Goal: Task Accomplishment & Management: Complete application form

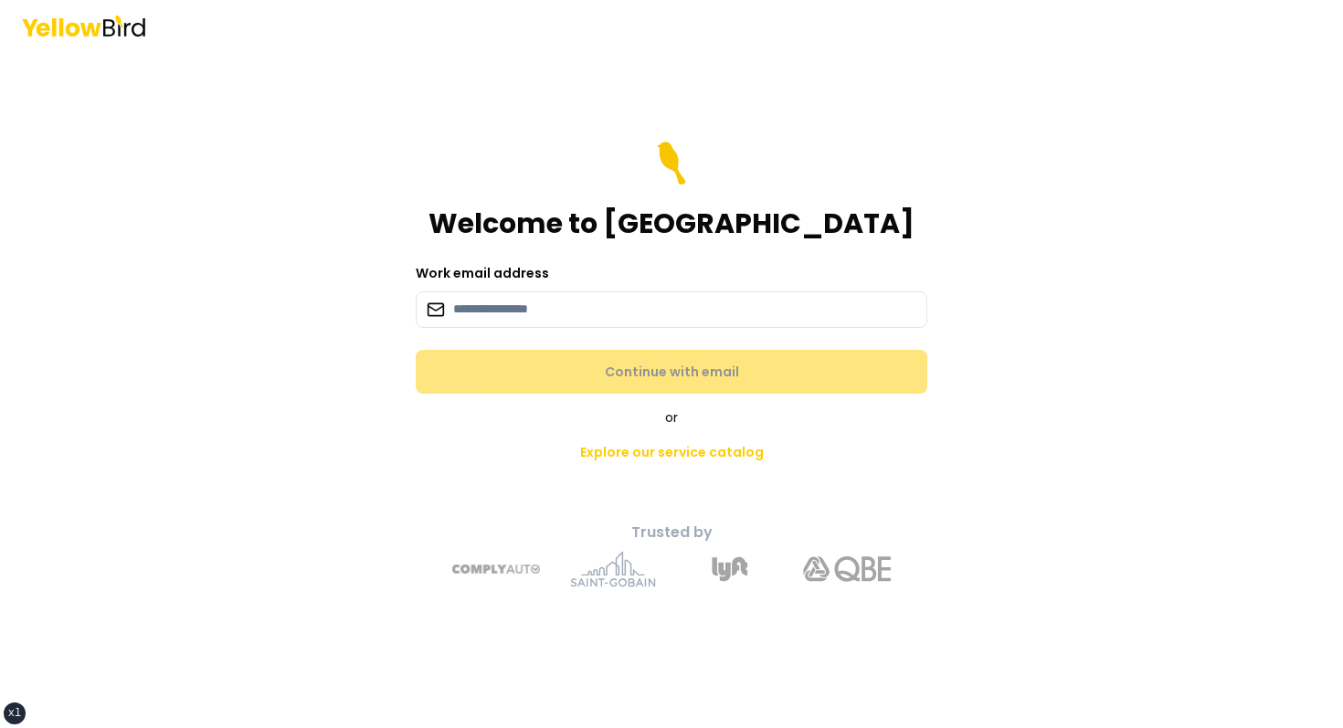
click at [562, 154] on div "Welcome to [GEOGRAPHIC_DATA]" at bounding box center [672, 191] width 512 height 99
click at [404, 164] on main "Welcome to YellowBird Work email address Continue with email or Explore our ser…" at bounding box center [672, 389] width 702 height 677
click at [493, 318] on input at bounding box center [672, 309] width 512 height 37
click at [410, 116] on main "Welcome to YellowBird Work email address Continue with email or Explore our ser…" at bounding box center [672, 389] width 702 height 677
click at [495, 312] on input at bounding box center [672, 309] width 512 height 37
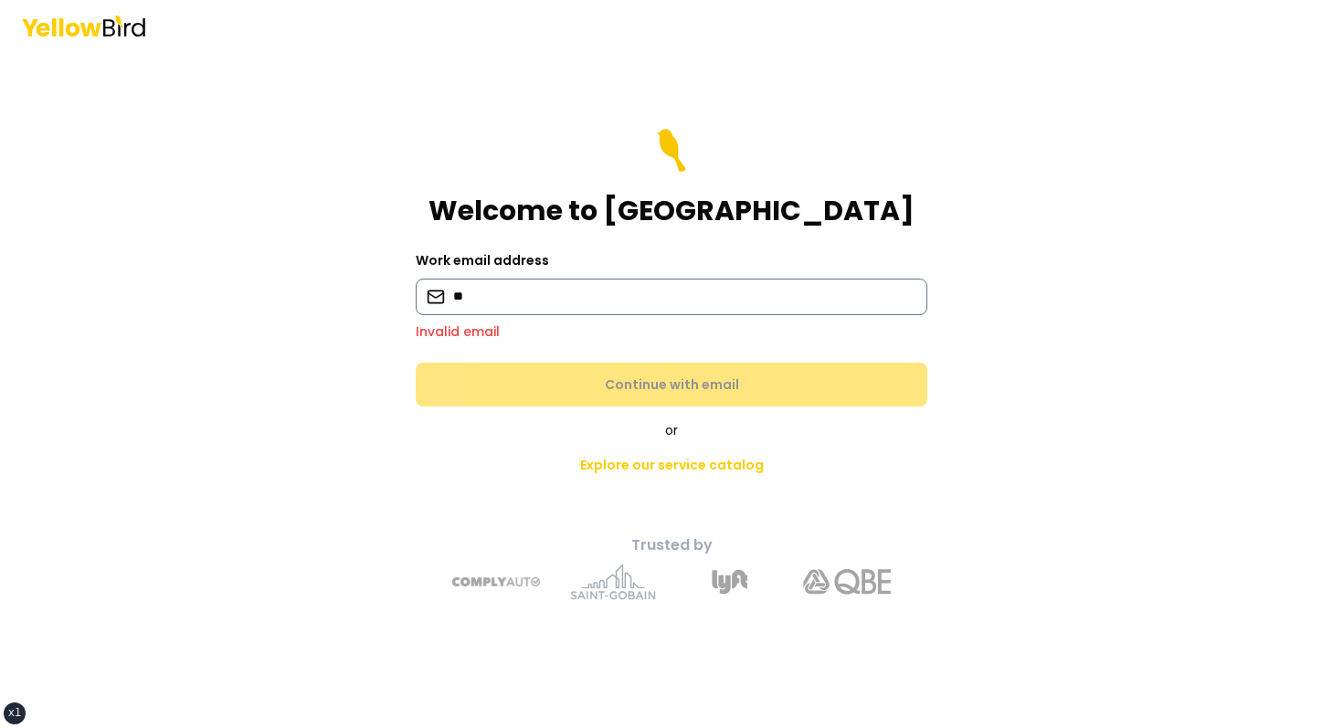
type input "*"
click at [468, 93] on main "Welcome to YellowBird Work email address Invalid email Continue with email or E…" at bounding box center [672, 389] width 702 height 677
click at [536, 268] on label "Work email address" at bounding box center [482, 260] width 133 height 18
click at [485, 143] on div "Welcome to YellowBird" at bounding box center [672, 178] width 512 height 99
click at [473, 86] on main "Welcome to YellowBird Work email address Invalid email Continue with email or E…" at bounding box center [672, 389] width 702 height 677
